Goal: Navigation & Orientation: Find specific page/section

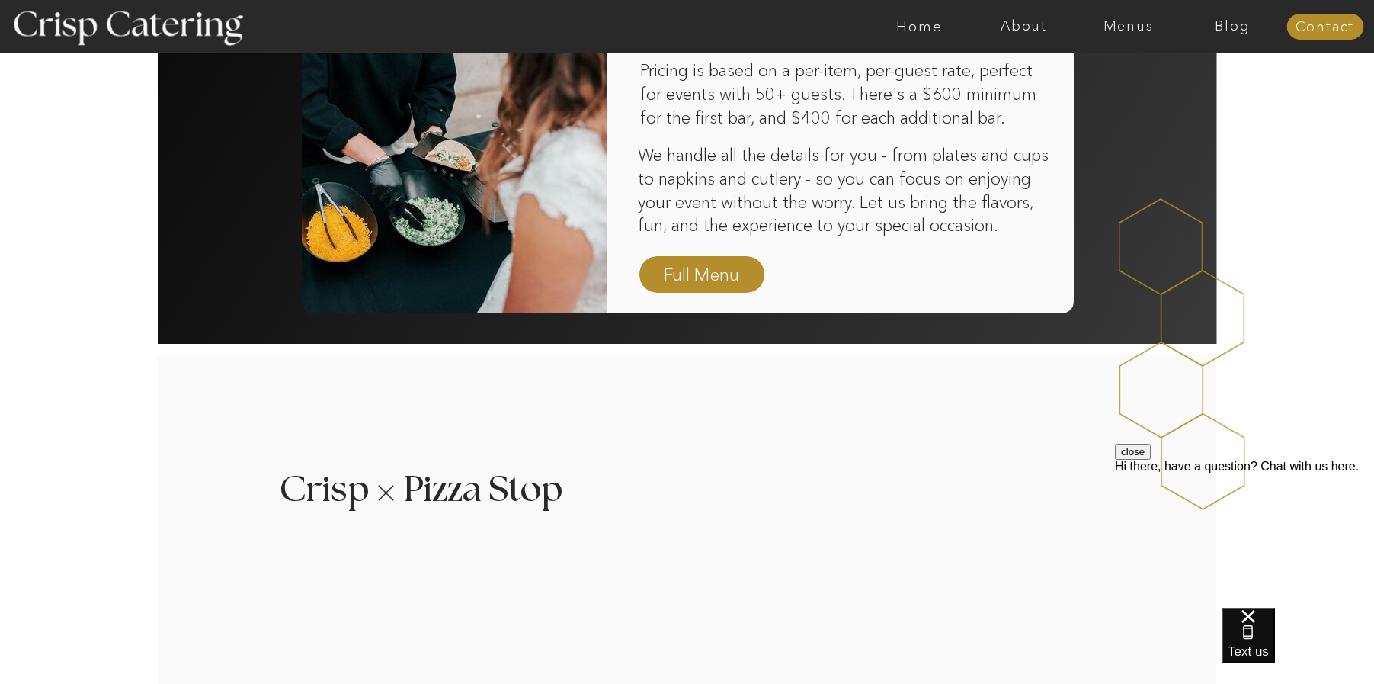
scroll to position [1143, 0]
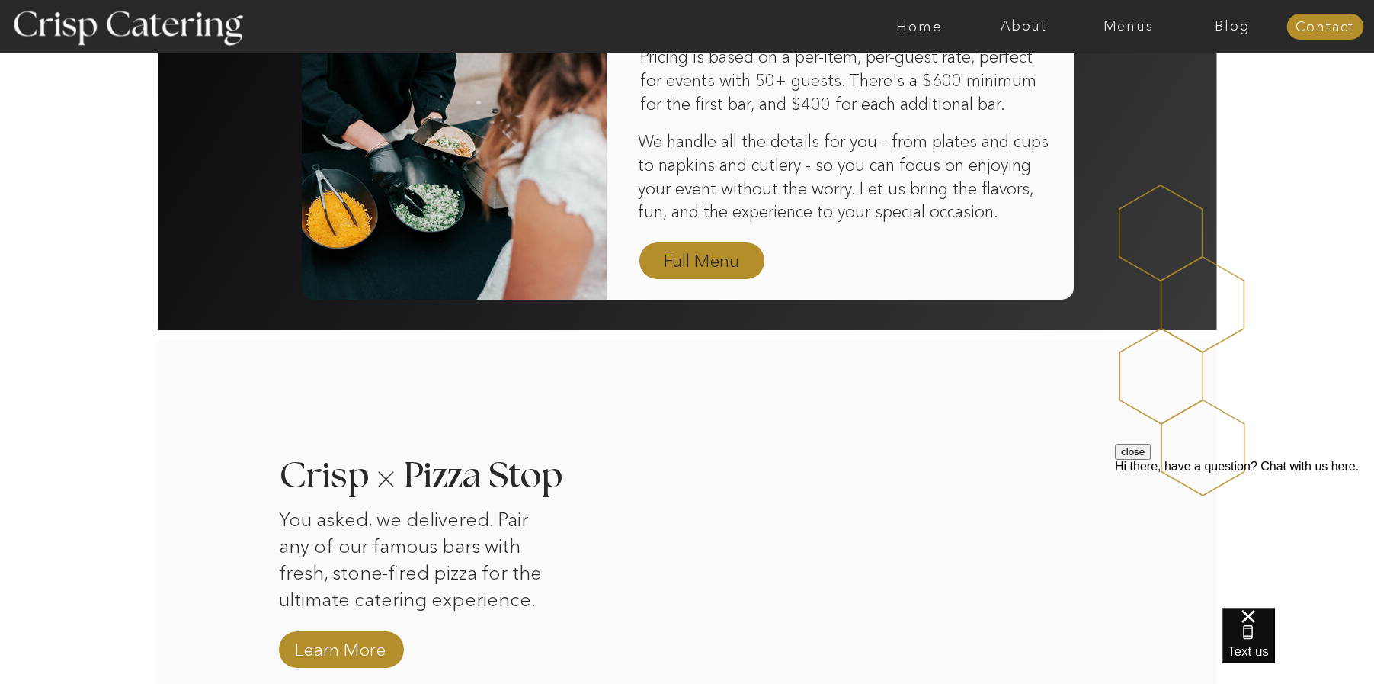
click at [685, 258] on nav "Full Menu" at bounding box center [702, 261] width 88 height 27
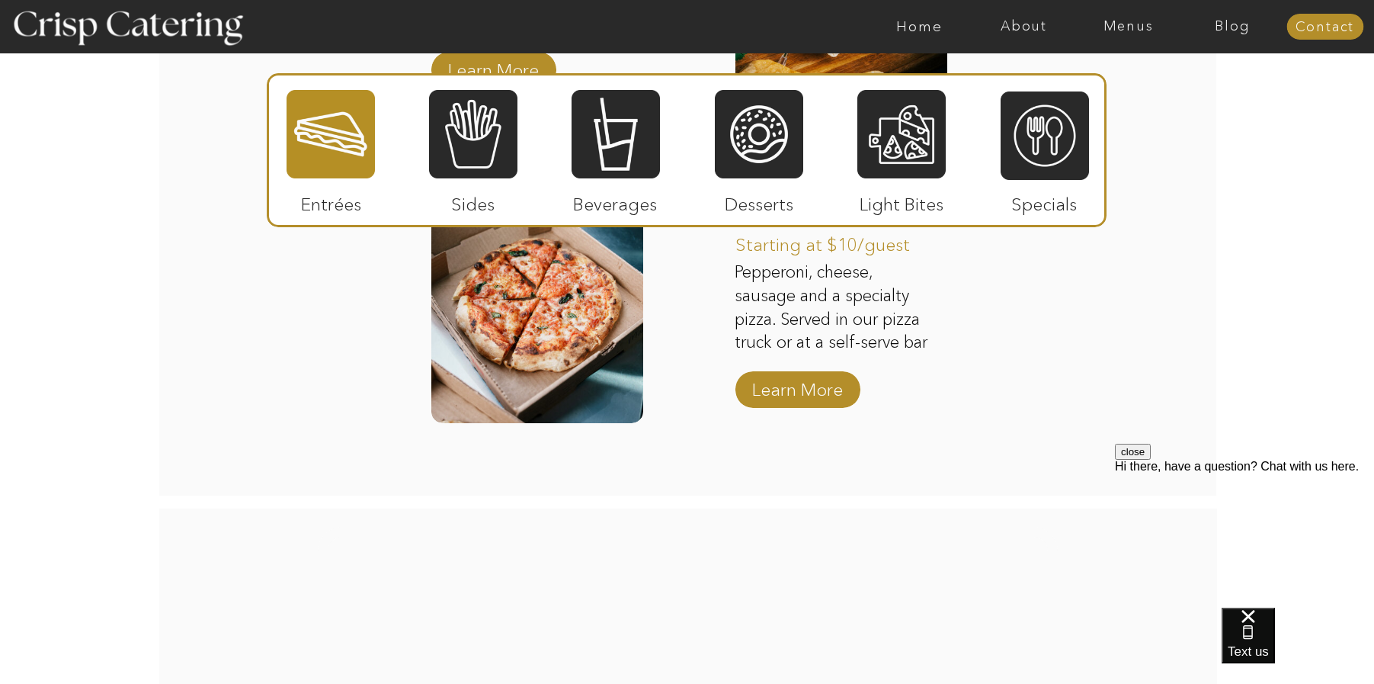
scroll to position [1829, 0]
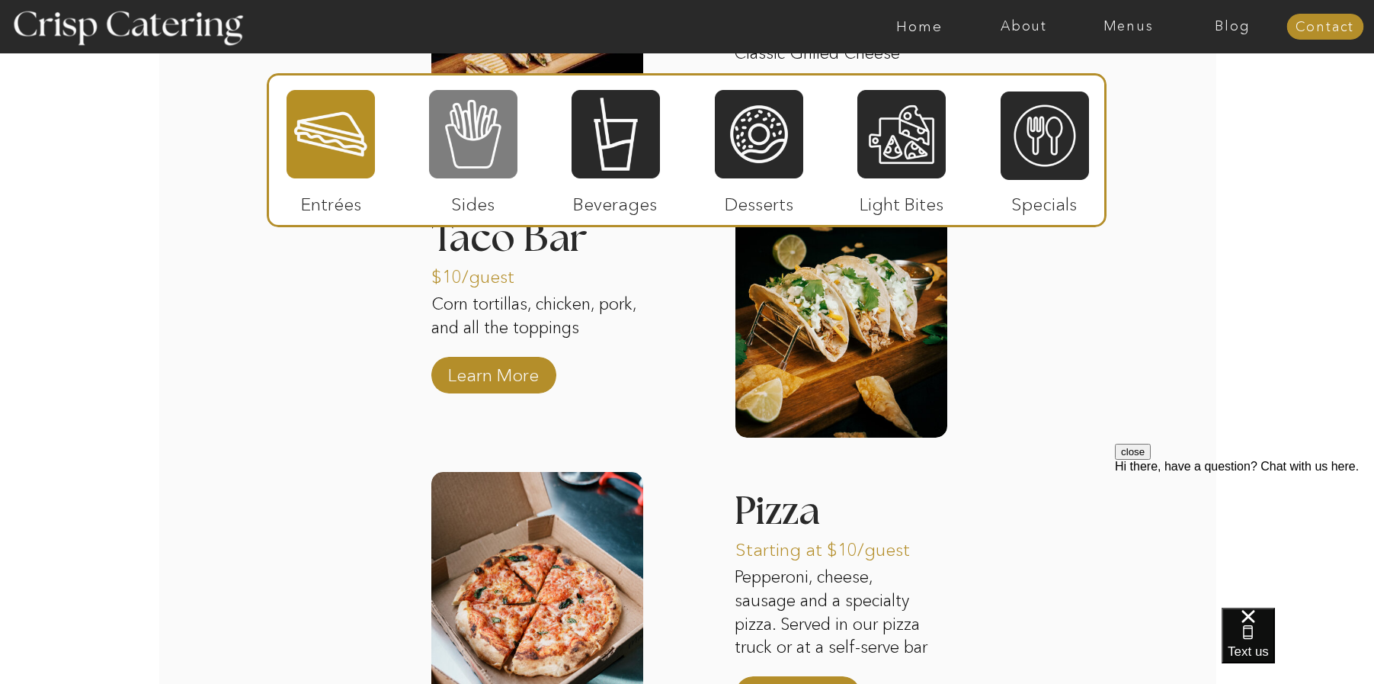
click at [473, 150] on div at bounding box center [473, 133] width 88 height 91
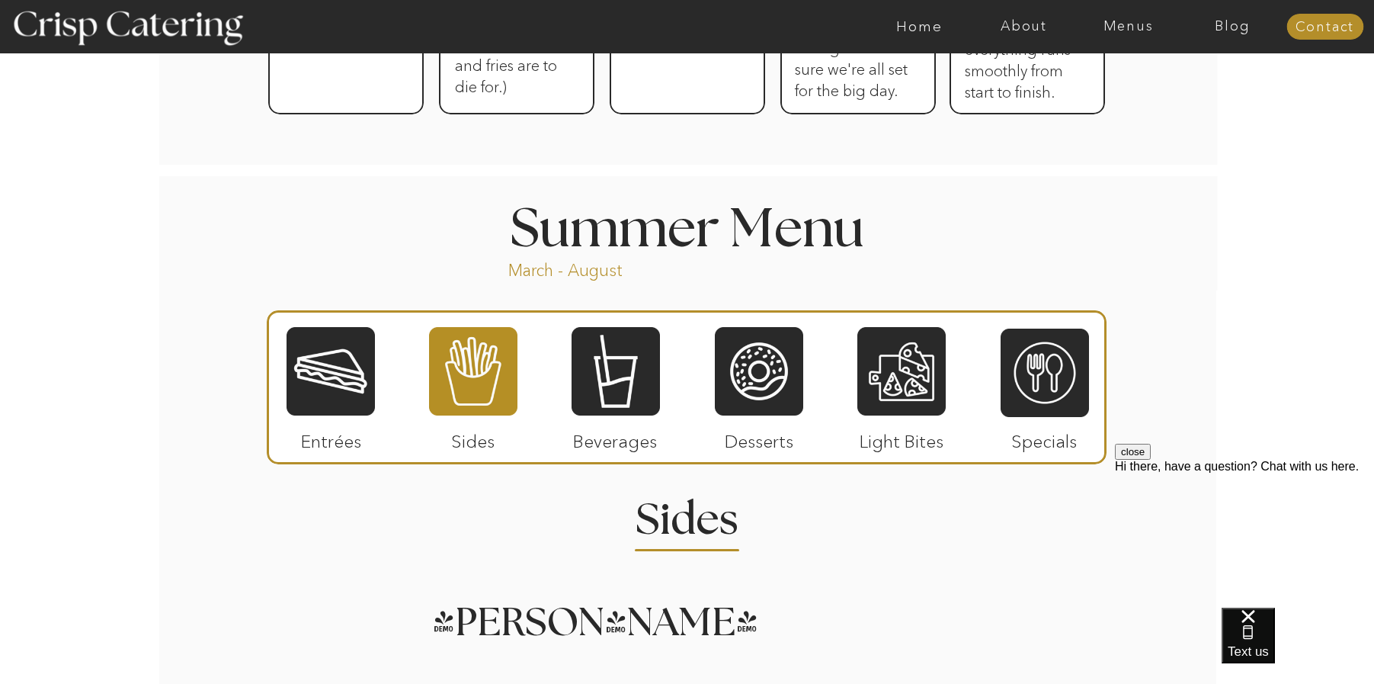
scroll to position [1143, 0]
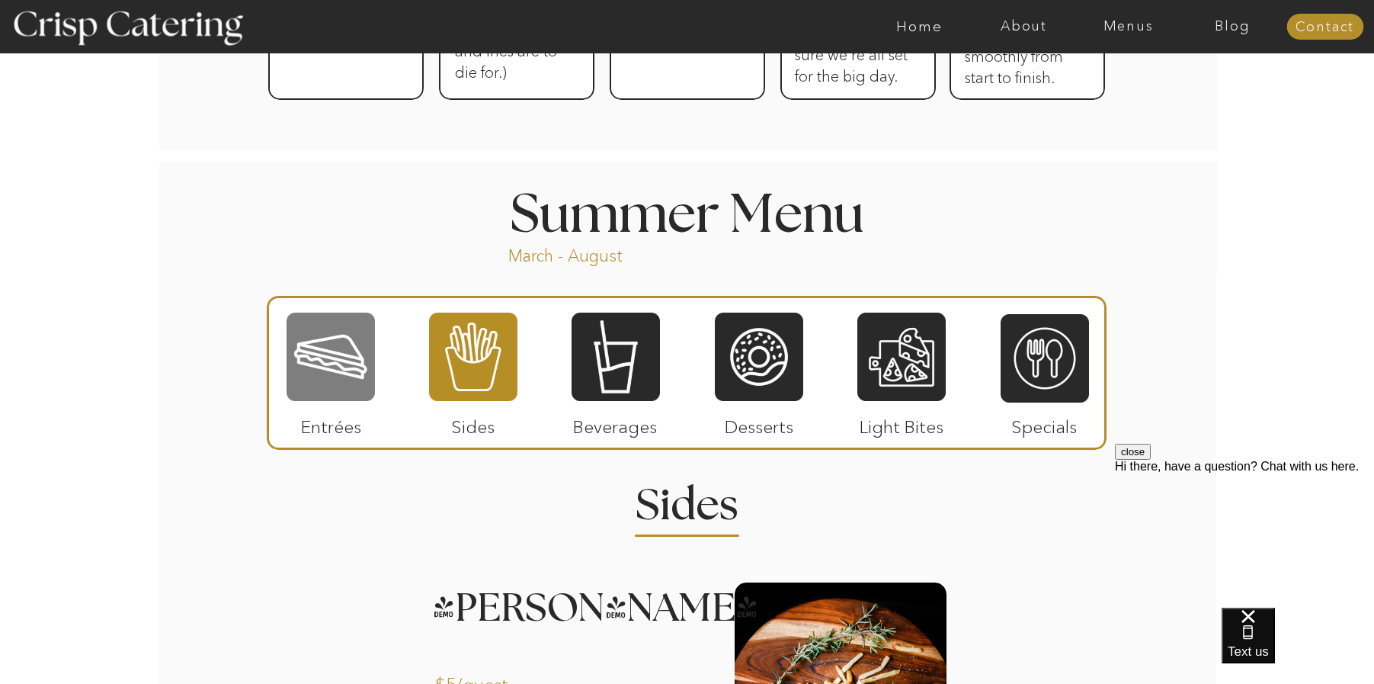
click at [330, 366] on div at bounding box center [331, 356] width 88 height 91
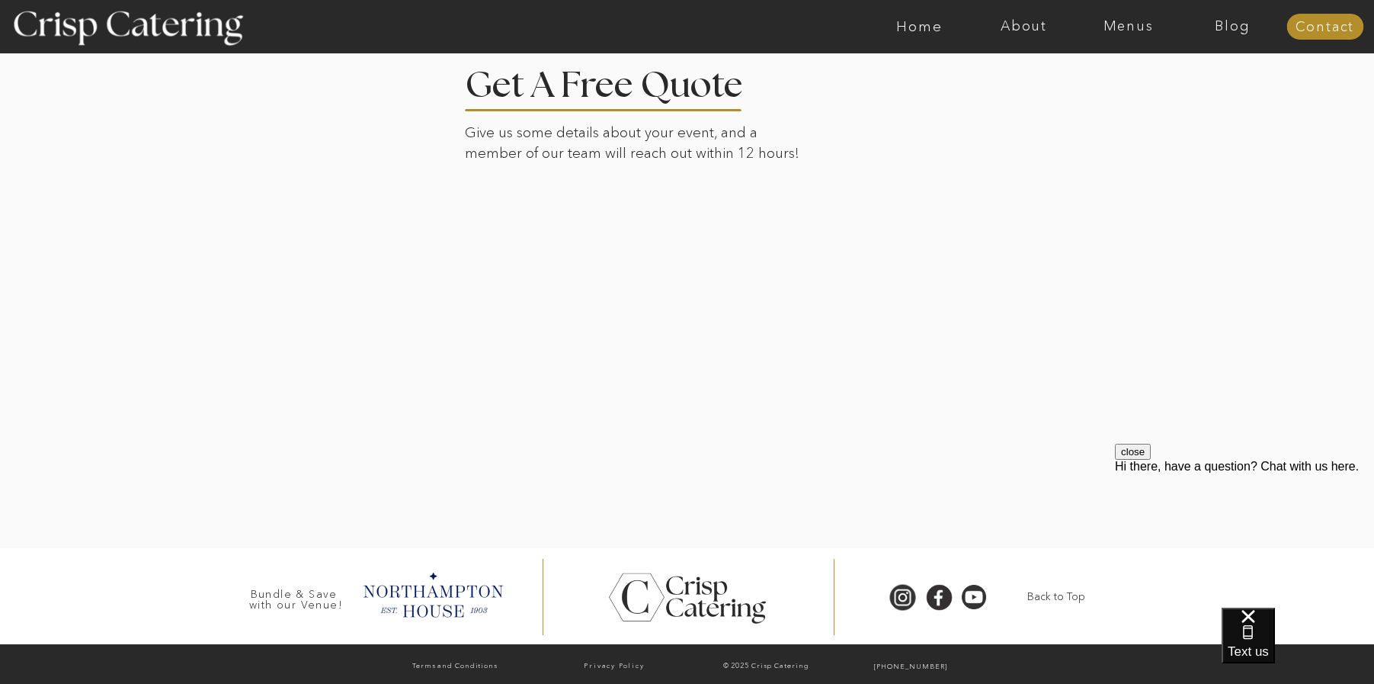
scroll to position [3091, 0]
